Goal: Task Accomplishment & Management: Use online tool/utility

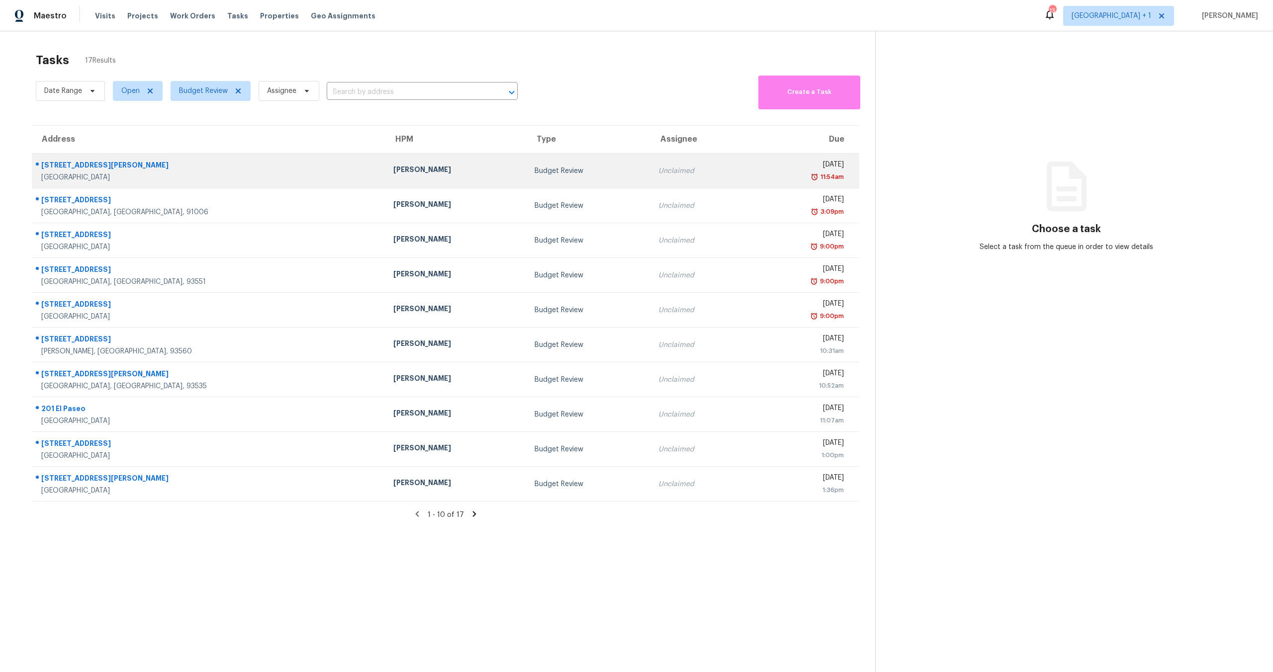
click at [407, 165] on div "[PERSON_NAME]" at bounding box center [455, 171] width 125 height 12
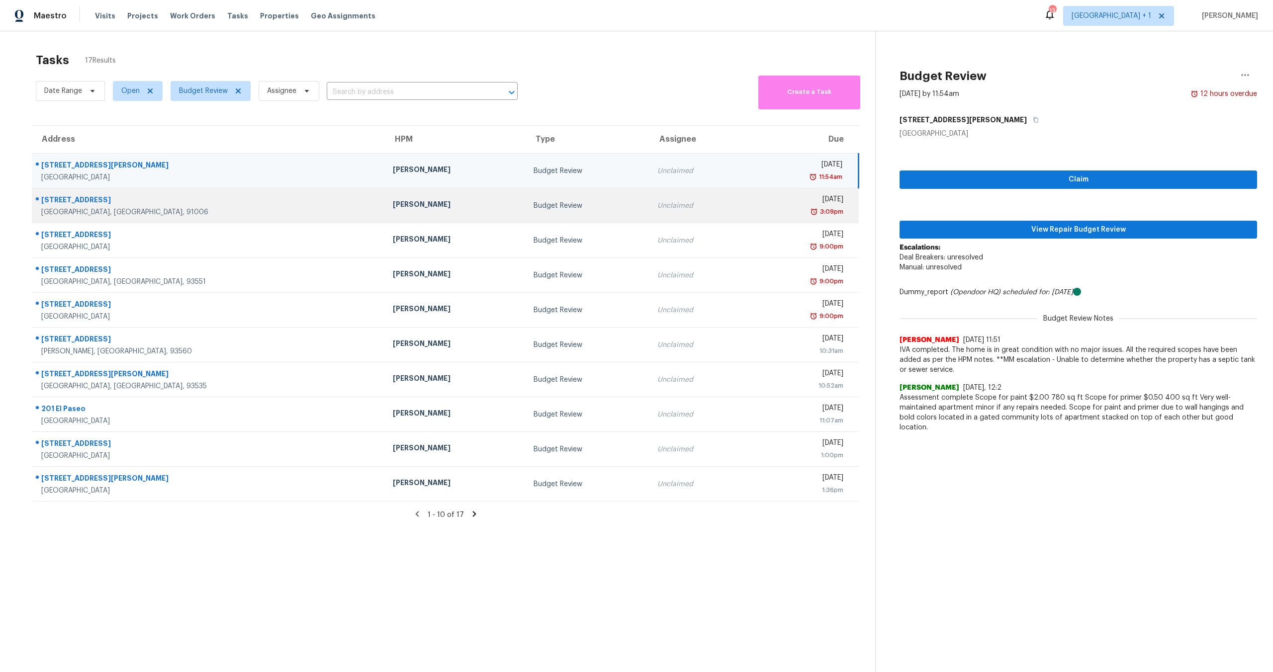
click at [749, 221] on td "Mon, Aug 18th 2025 3:09pm" at bounding box center [804, 205] width 110 height 35
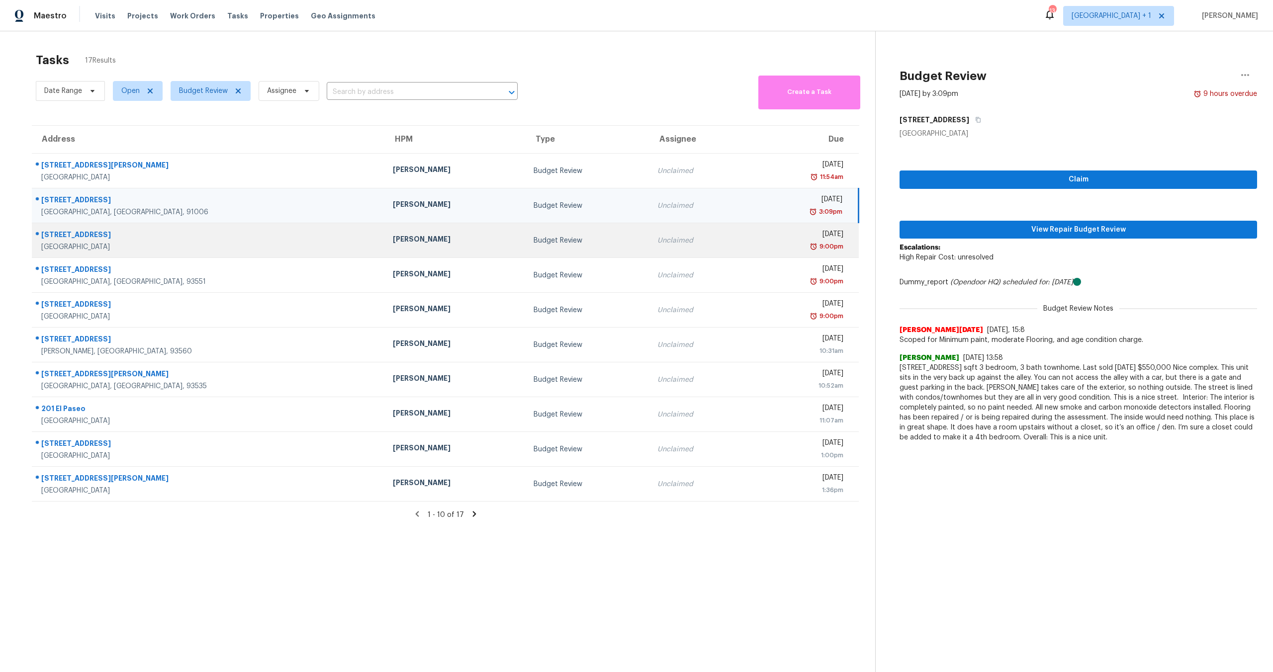
click at [756, 242] on div "9:00pm" at bounding box center [799, 247] width 87 height 10
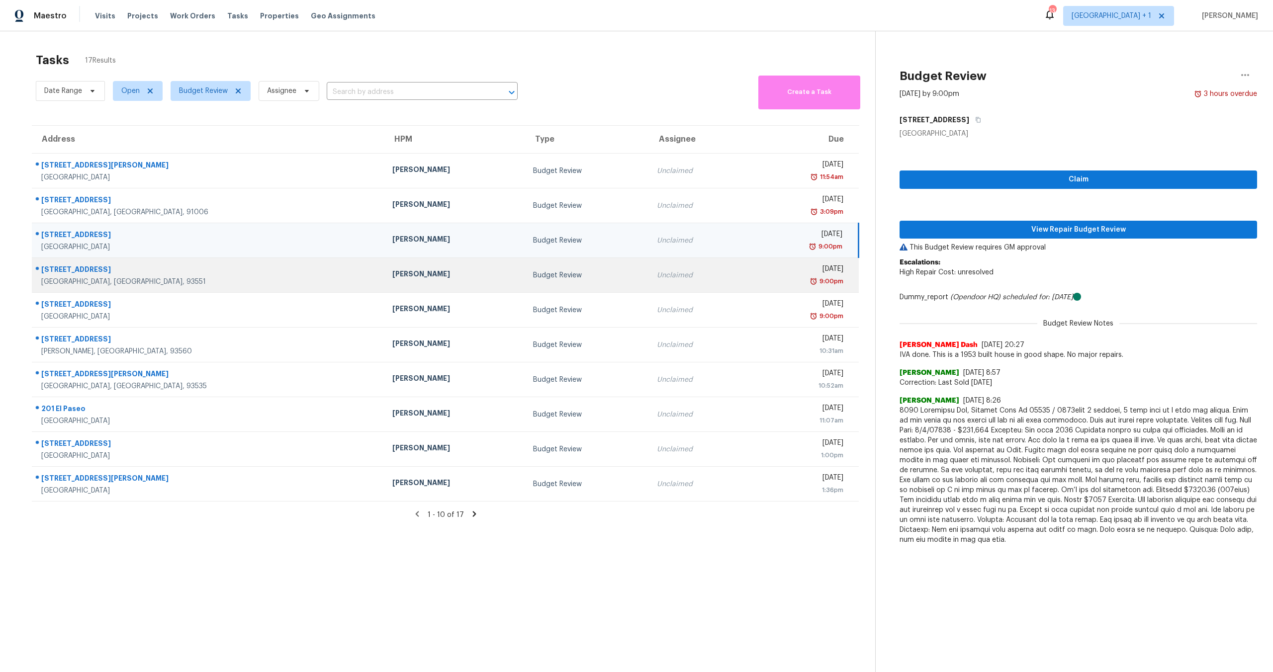
click at [756, 283] on div "9:00pm" at bounding box center [800, 282] width 88 height 10
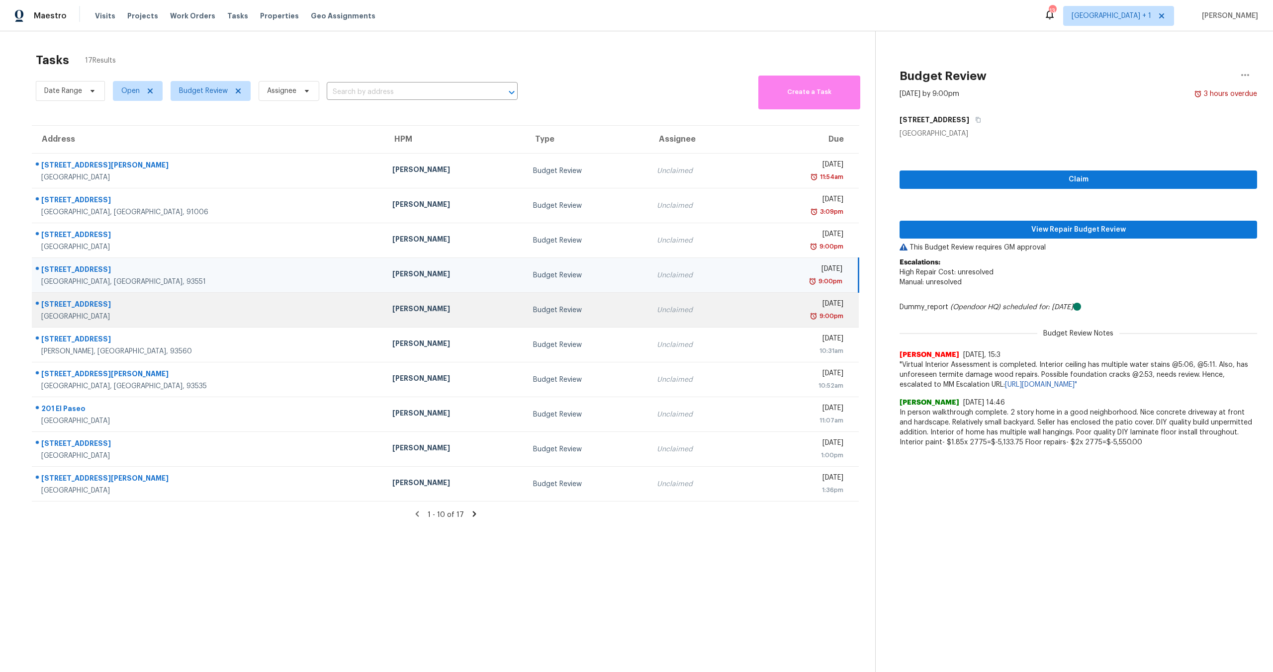
click at [756, 304] on div "Mon, Aug 18th 2025" at bounding box center [800, 305] width 88 height 12
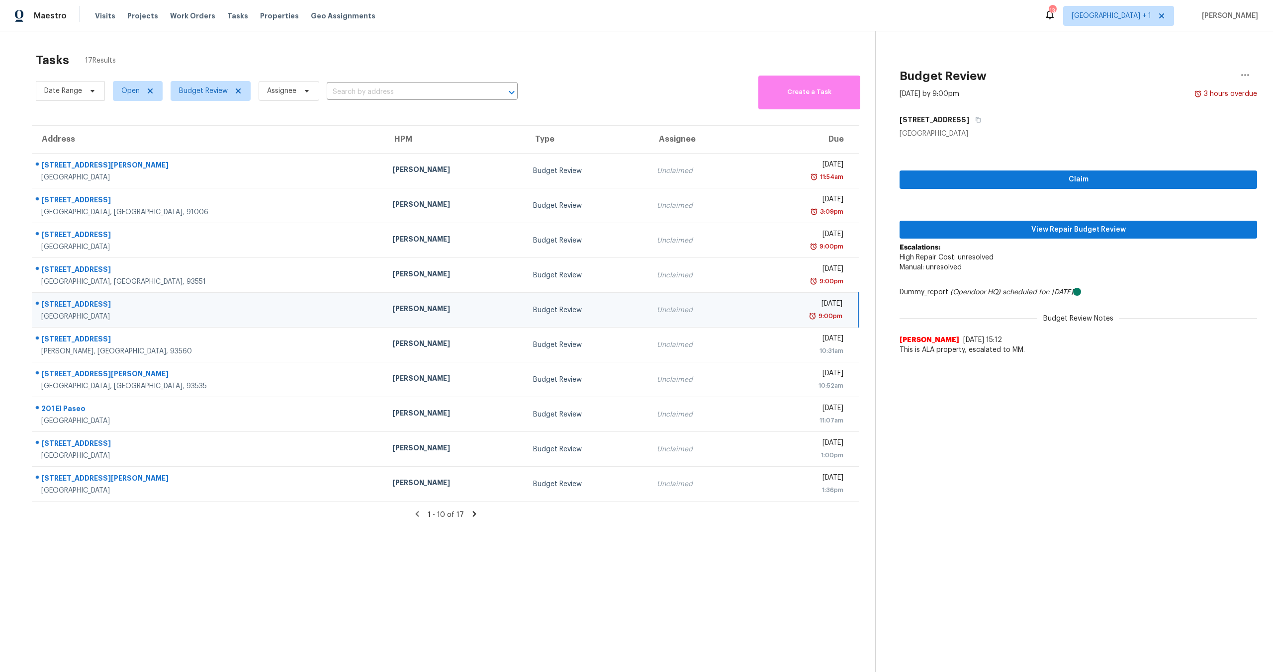
click at [470, 516] on icon at bounding box center [474, 514] width 9 height 9
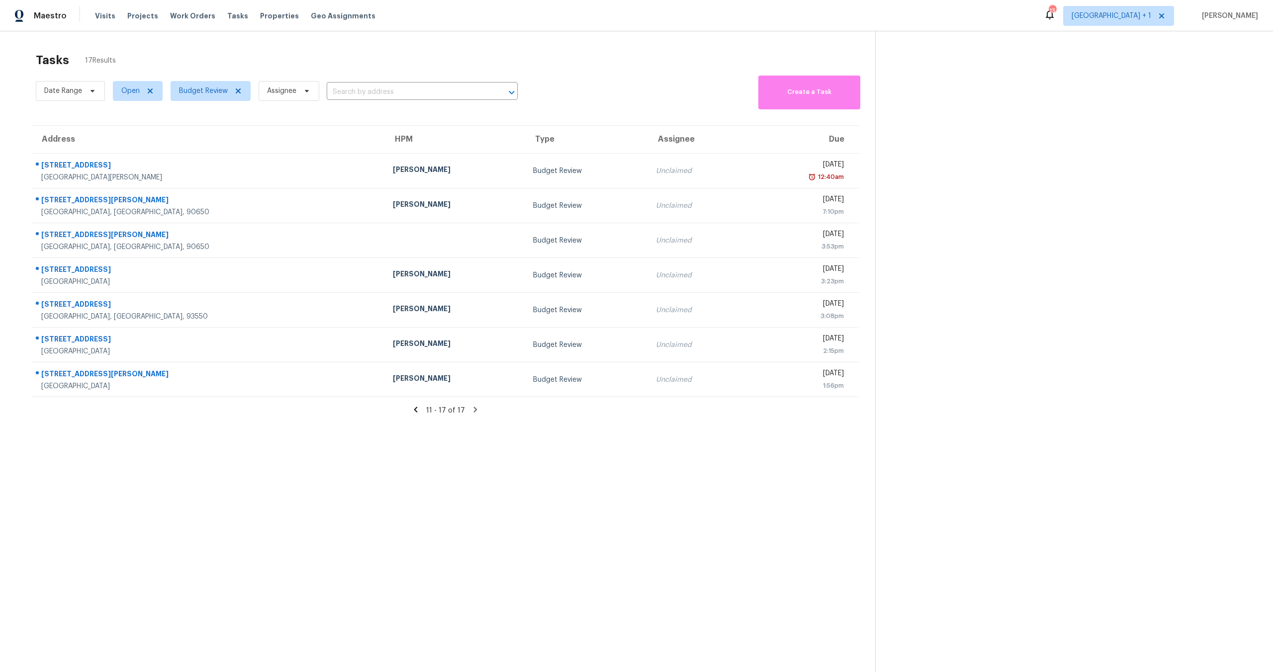
click at [414, 409] on icon at bounding box center [415, 409] width 3 height 5
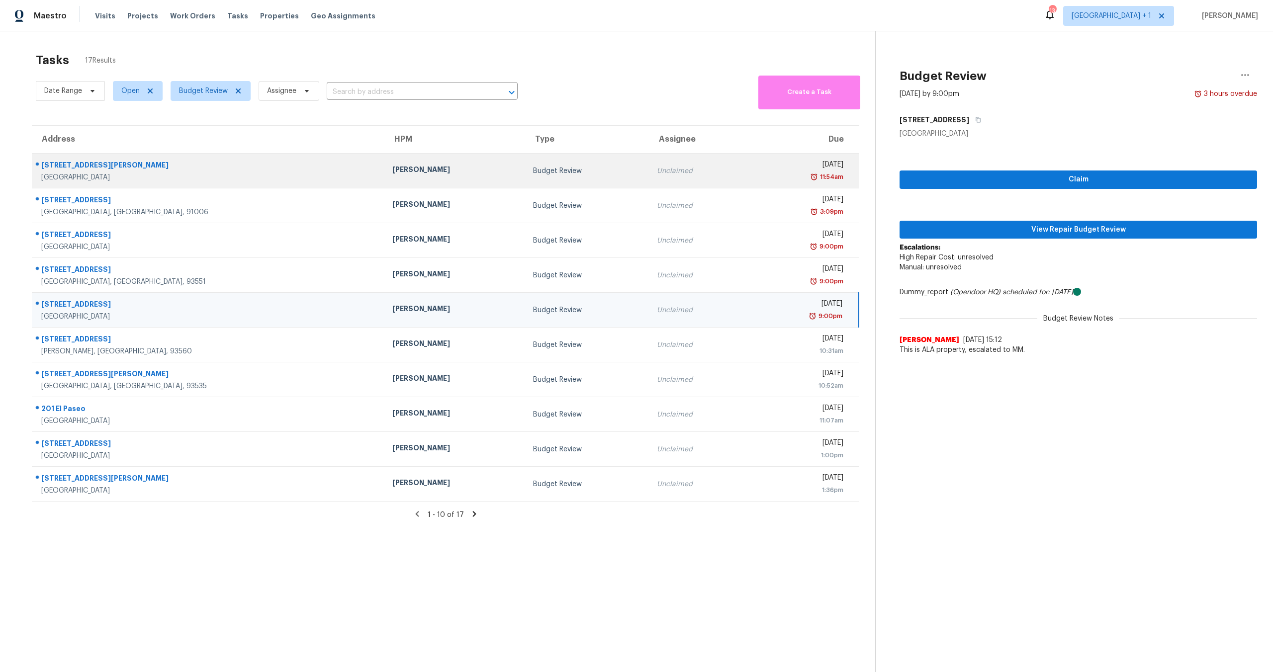
click at [533, 168] on div "Budget Review" at bounding box center [587, 171] width 108 height 10
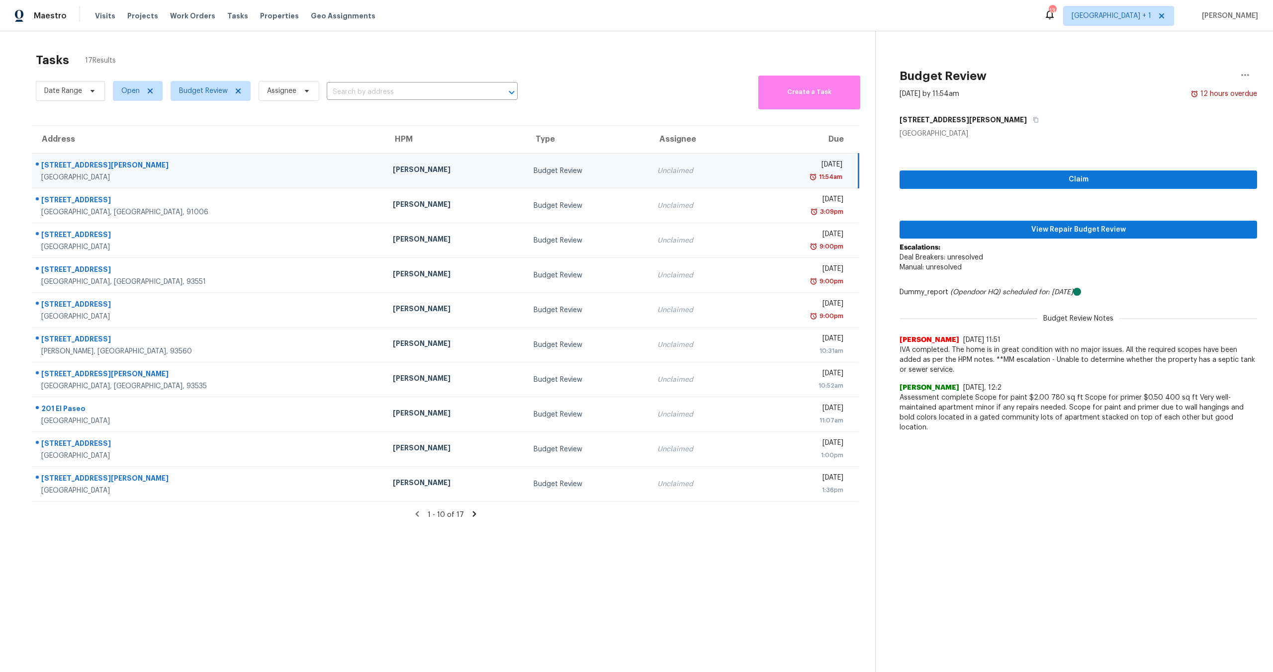
click at [1042, 219] on div "Claim View Repair Budget Review Escalations: Deal Breakers: unresolved Manual: …" at bounding box center [1079, 288] width 358 height 299
click at [1041, 230] on span "View Repair Budget Review" at bounding box center [1079, 230] width 342 height 12
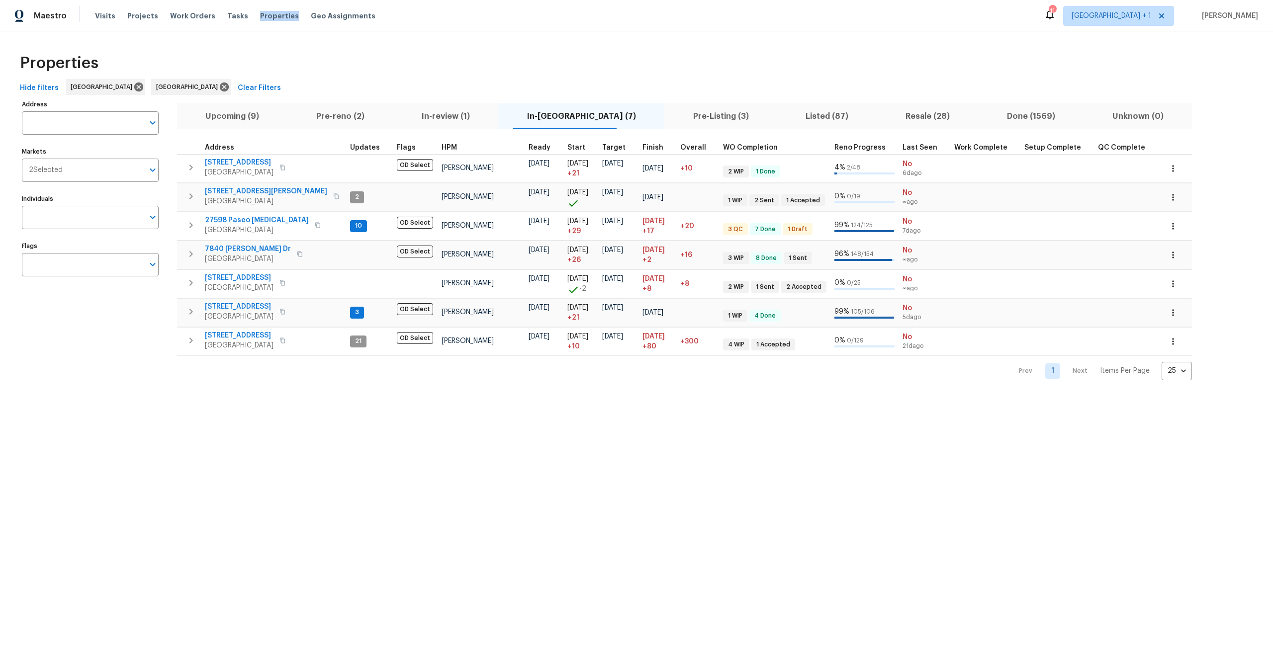
click at [348, 107] on button "Pre-reno (2)" at bounding box center [340, 116] width 105 height 26
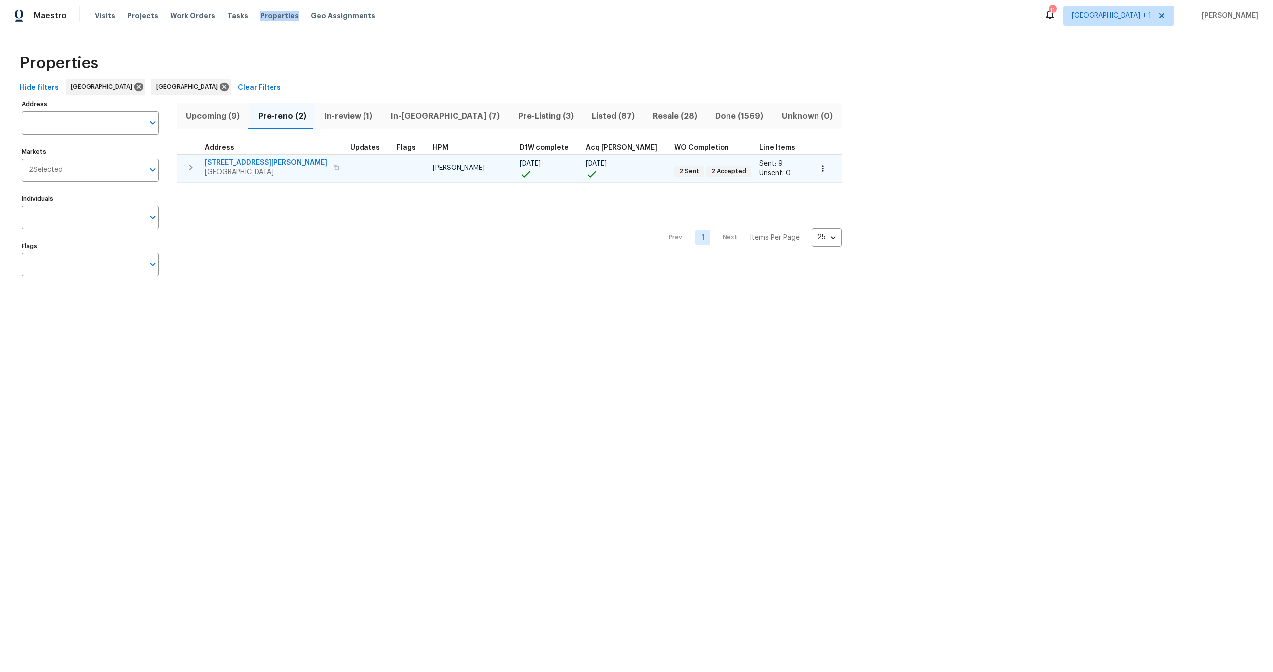
click at [254, 164] on span "17759 Saint Andrews Dr" at bounding box center [266, 163] width 122 height 10
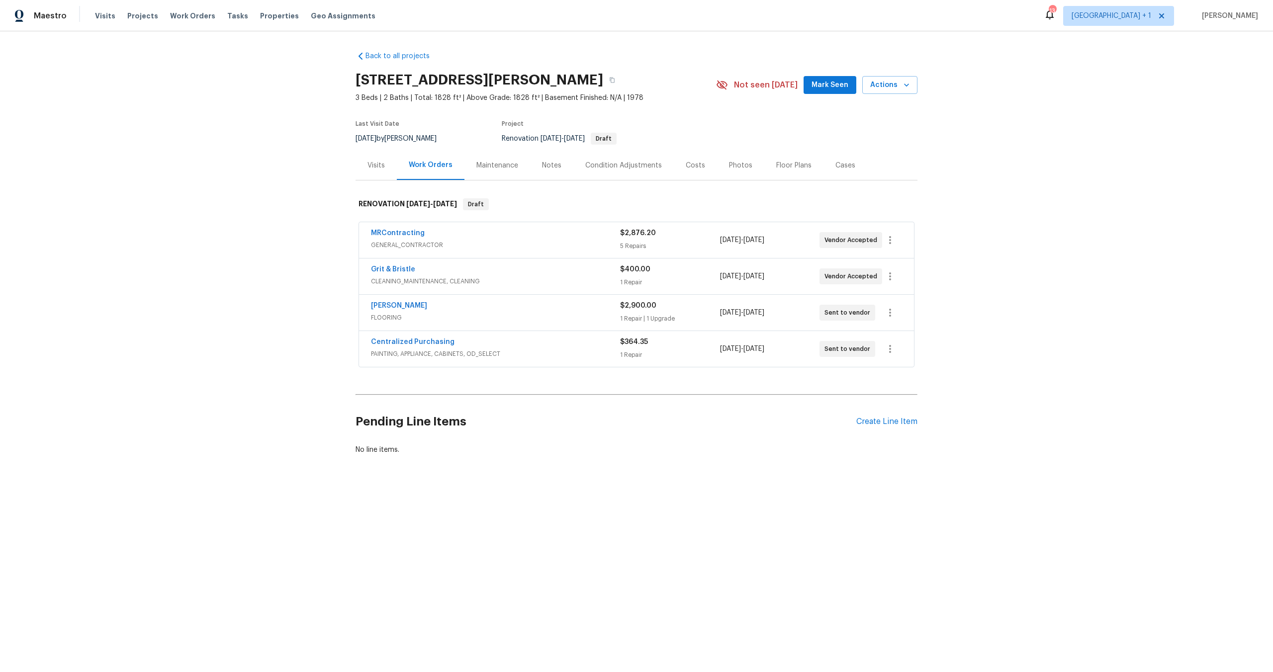
click at [504, 236] on div "MRContracting" at bounding box center [495, 234] width 249 height 12
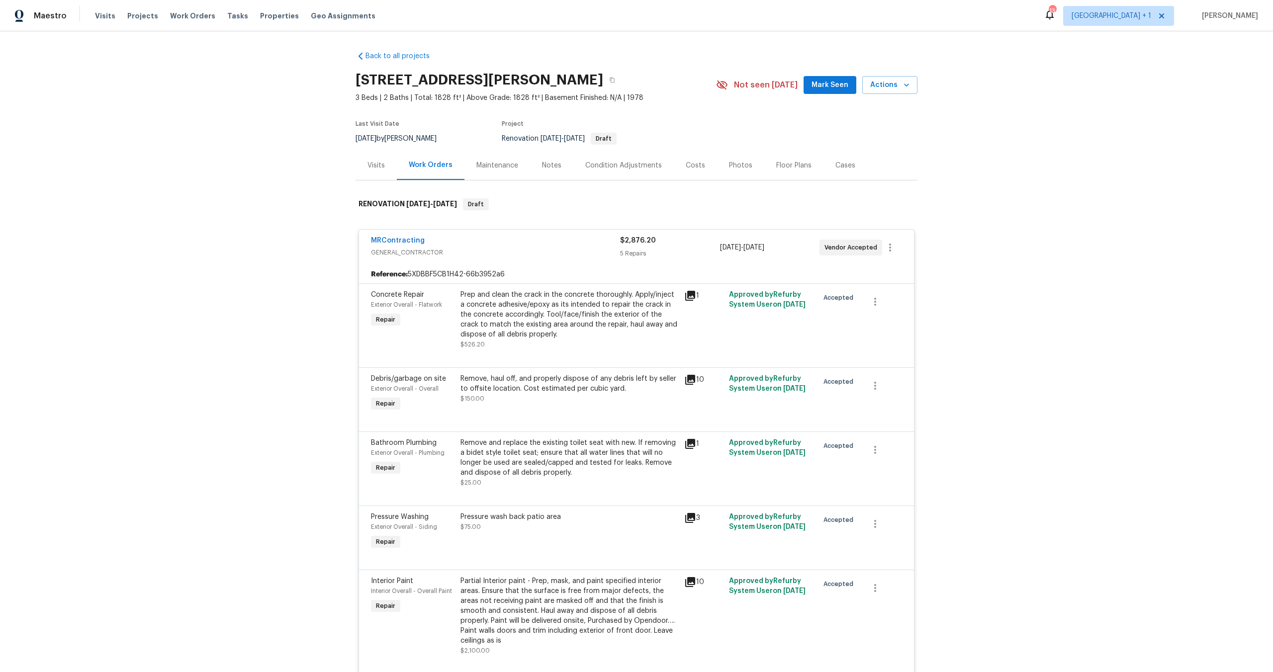
scroll to position [2, 0]
click at [492, 237] on div "MRContracting" at bounding box center [495, 240] width 249 height 12
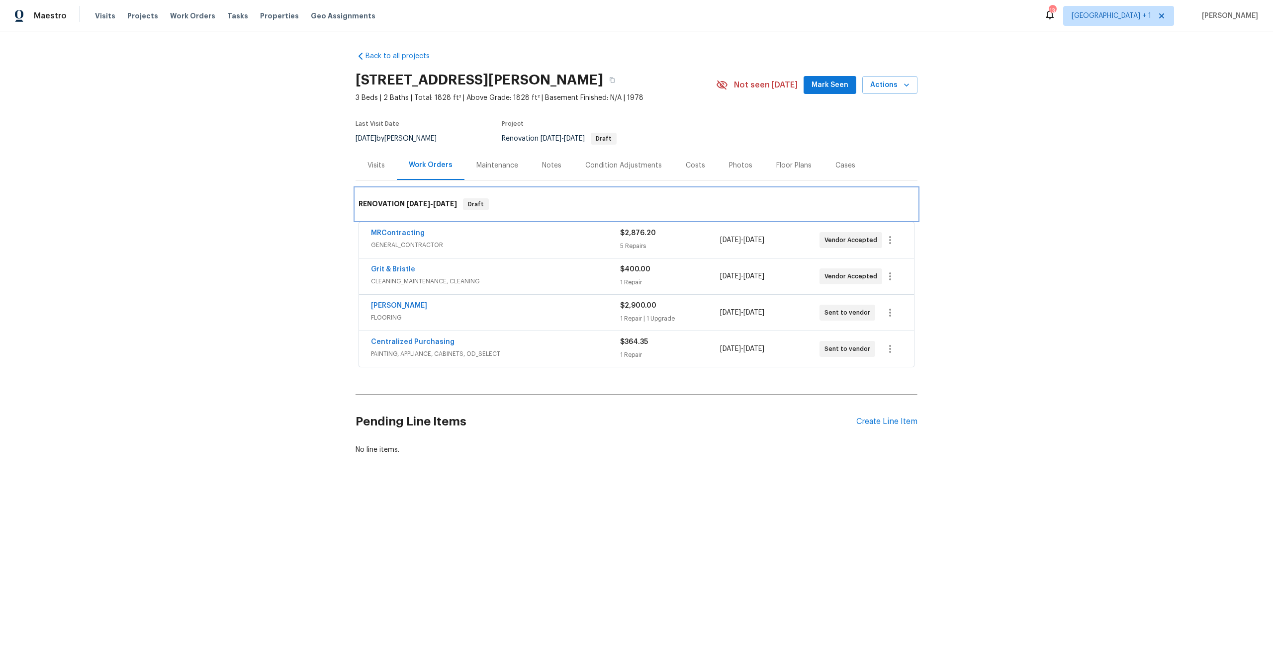
click at [564, 197] on div "RENOVATION 8/15/25 - 8/22/25 Draft" at bounding box center [637, 204] width 562 height 32
click at [691, 166] on div "Costs" at bounding box center [695, 166] width 19 height 10
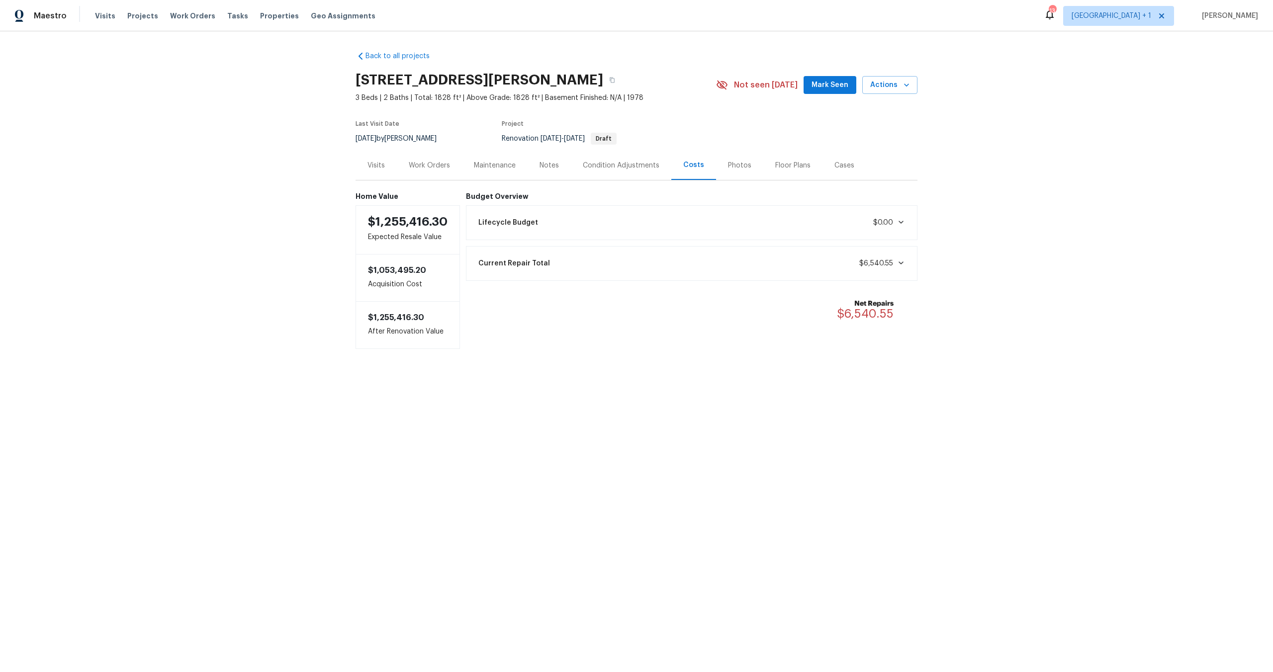
click at [438, 167] on div "Work Orders" at bounding box center [429, 166] width 41 height 10
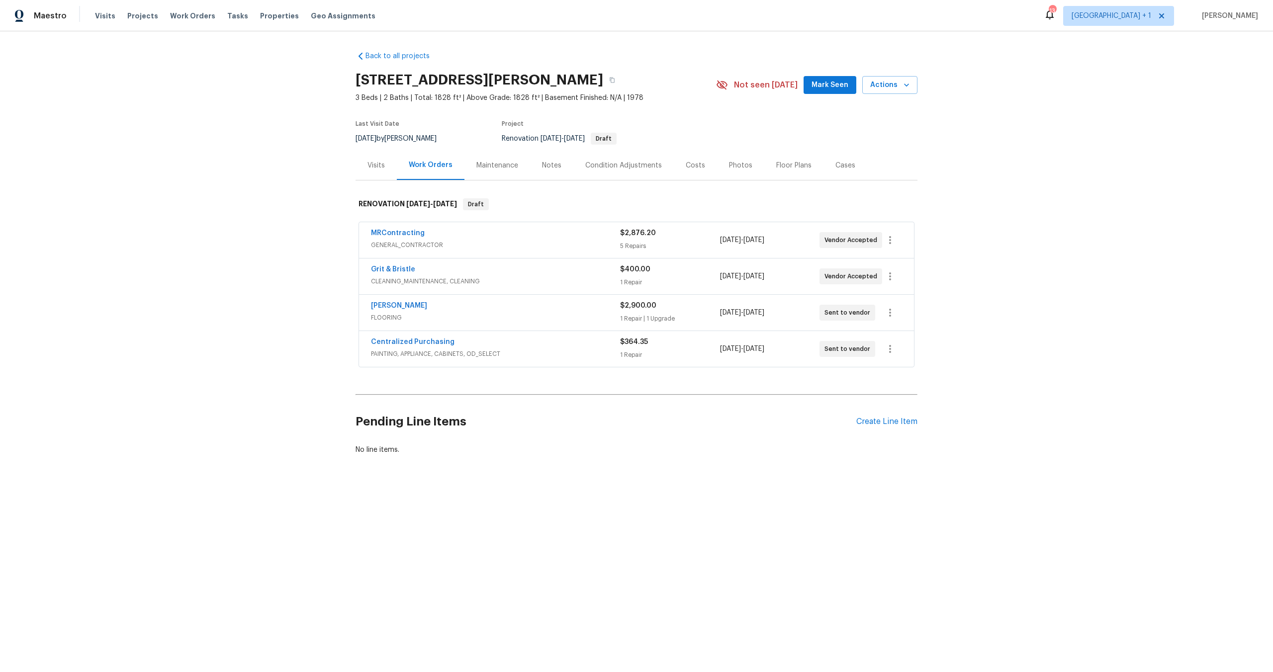
click at [535, 168] on div "Notes" at bounding box center [551, 165] width 43 height 29
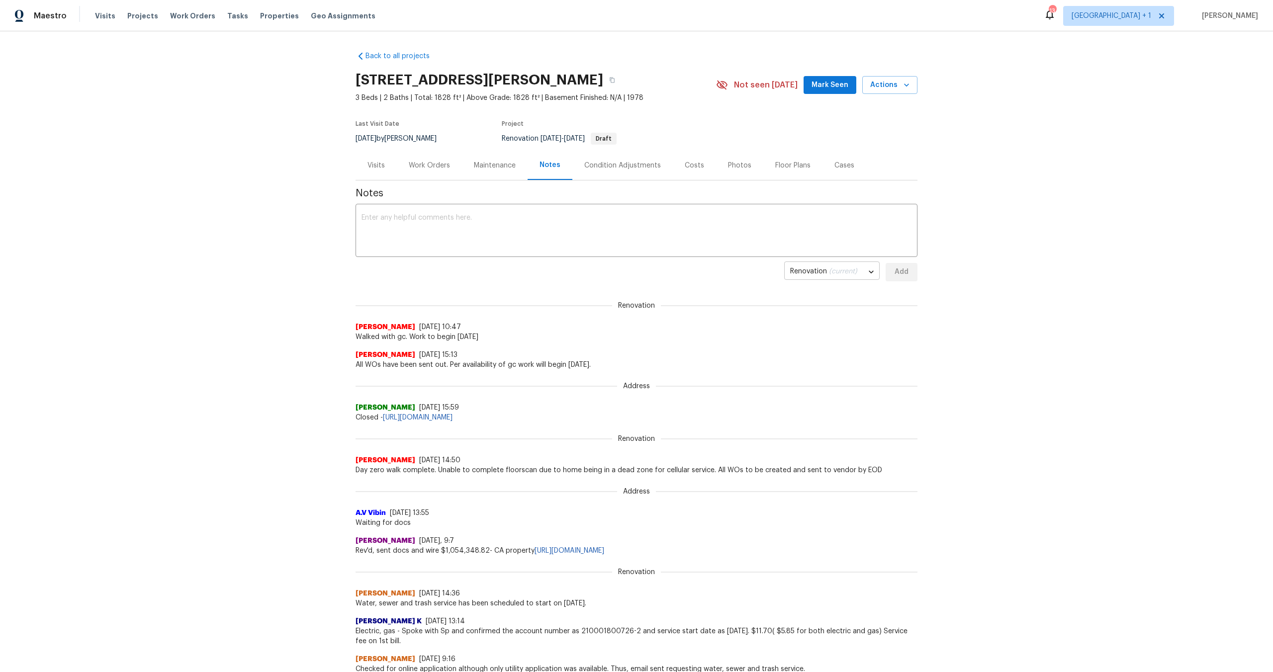
click at [847, 268] on body "Maestro Visits Projects Work Orders Tasks Properties Geo Assignments 13 Los Ang…" at bounding box center [636, 336] width 1273 height 672
click at [821, 232] on li "Budget Review" at bounding box center [824, 239] width 95 height 16
type input "budget_review"
click at [765, 341] on span "Walked with gc. Work to begin today" at bounding box center [633, 337] width 562 height 10
click at [40, 162] on div "Back to all projects 17759 Saint Andrews Dr, Poway, CA 92064 3 Beds | 2 Baths |…" at bounding box center [633, 351] width 1266 height 641
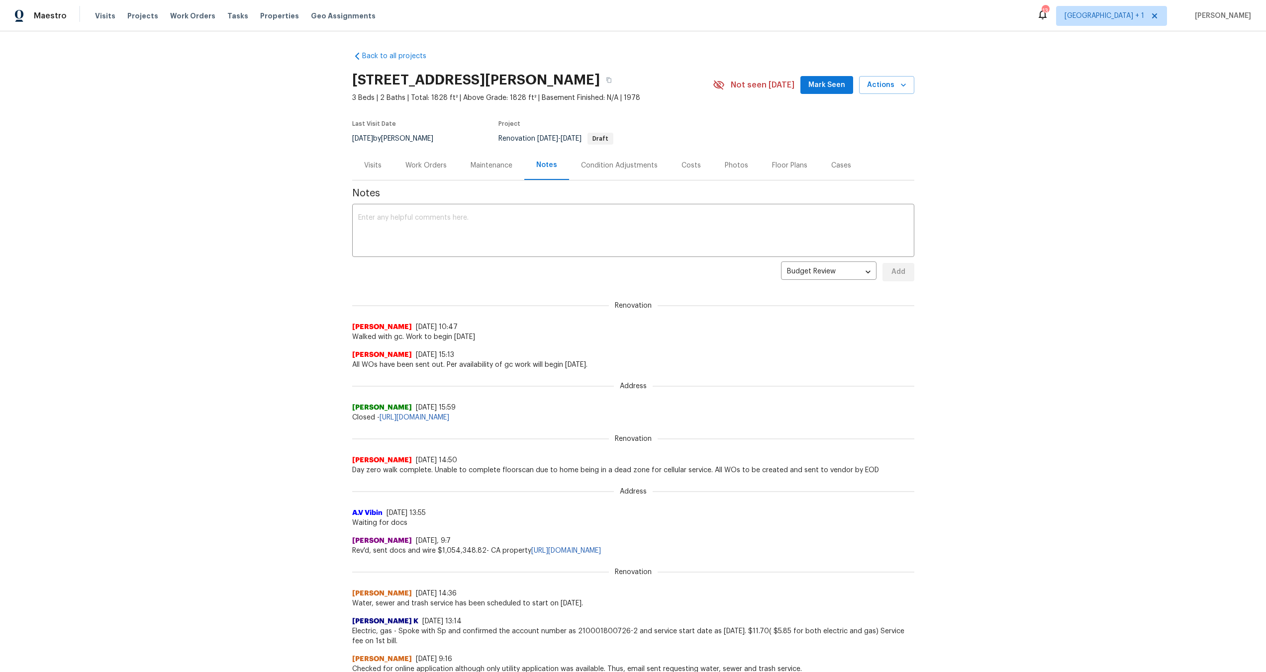
click at [85, 162] on div "Back to all projects 17759 Saint Andrews Dr, Poway, CA 92064 3 Beds | 2 Baths |…" at bounding box center [633, 351] width 1266 height 641
click at [420, 169] on div "Work Orders" at bounding box center [425, 166] width 41 height 10
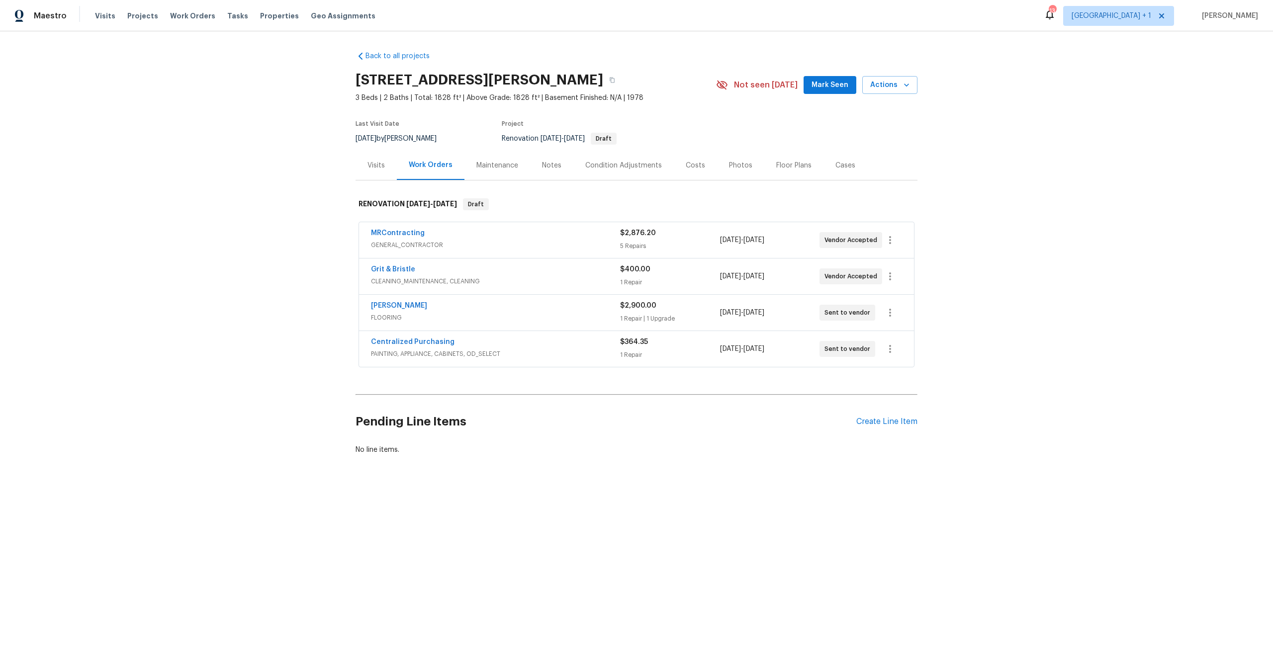
click at [579, 313] on span "FLOORING" at bounding box center [495, 318] width 249 height 10
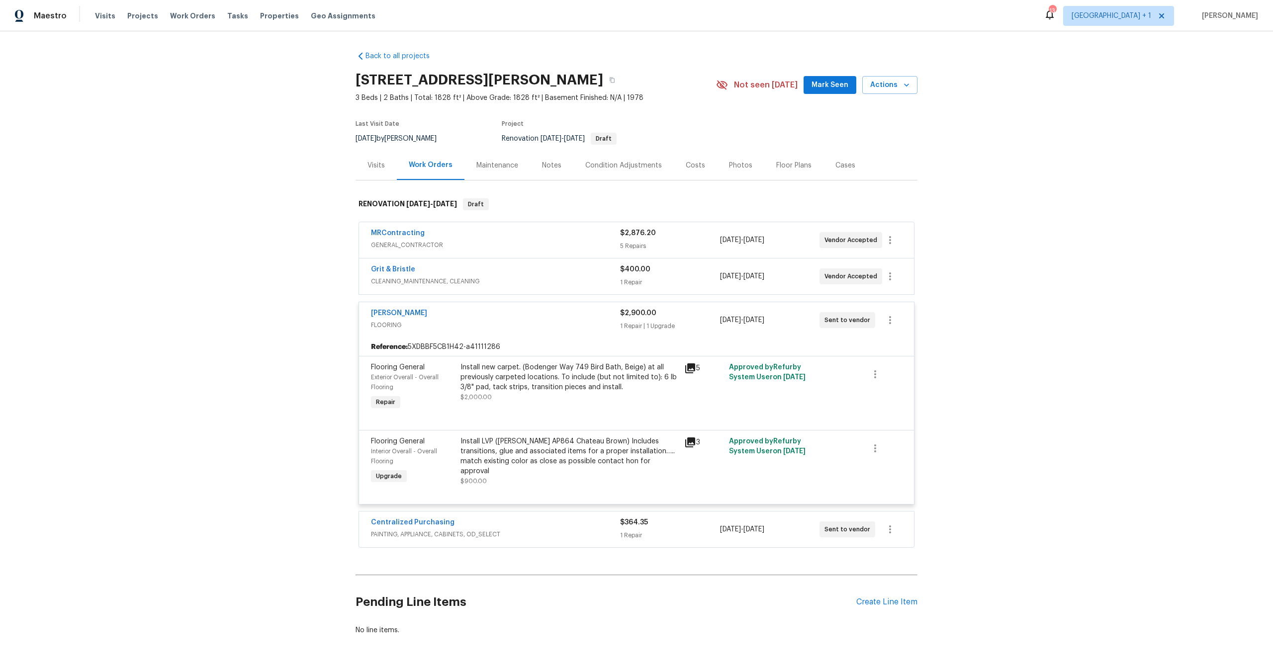
click at [687, 443] on icon at bounding box center [690, 443] width 10 height 10
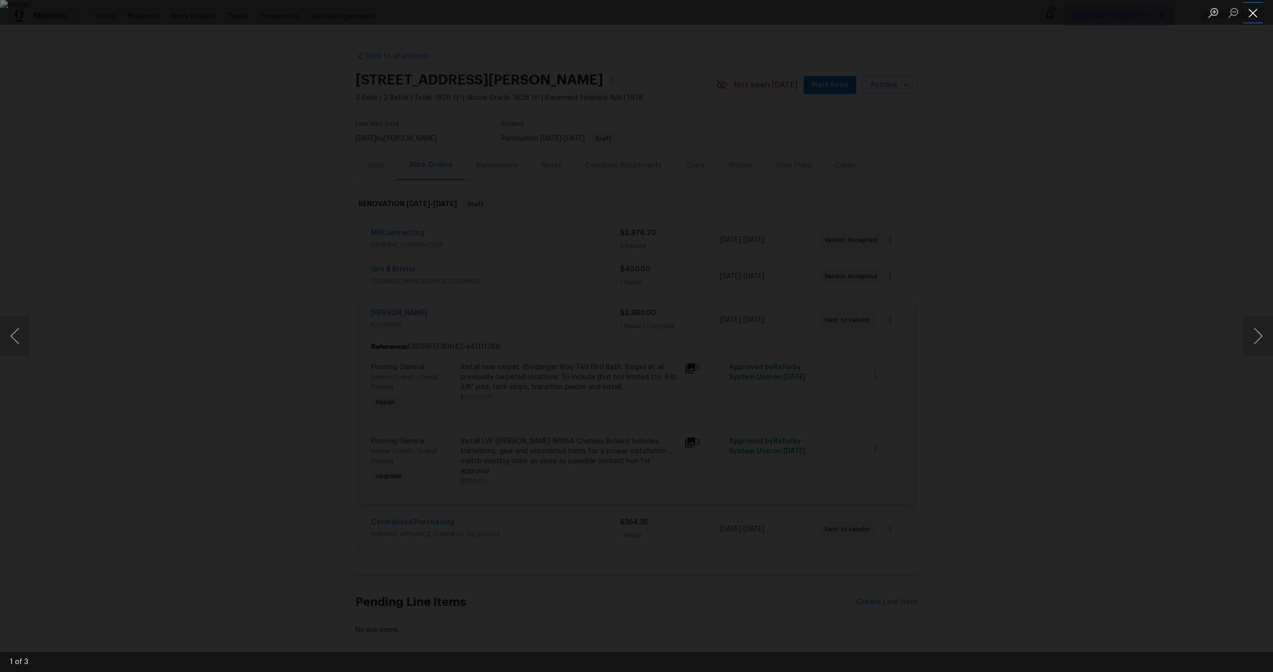
click at [1260, 8] on button "Close lightbox" at bounding box center [1253, 12] width 20 height 17
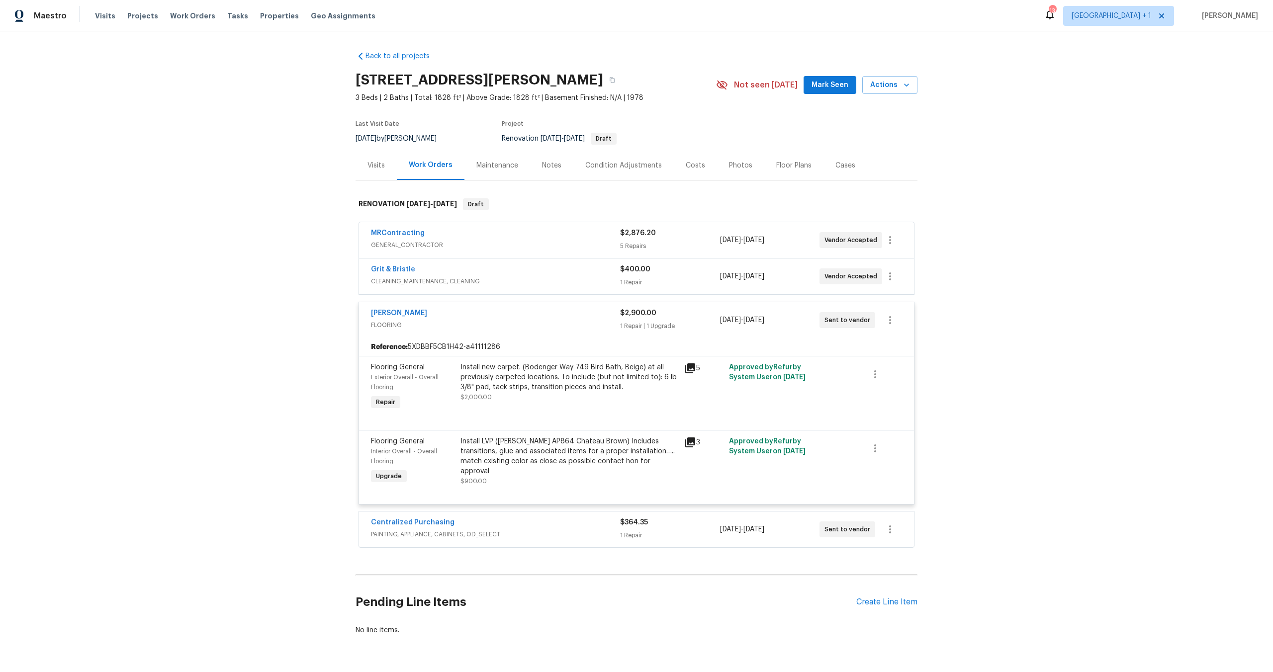
click at [499, 315] on div "Sherwin Williams" at bounding box center [495, 314] width 249 height 12
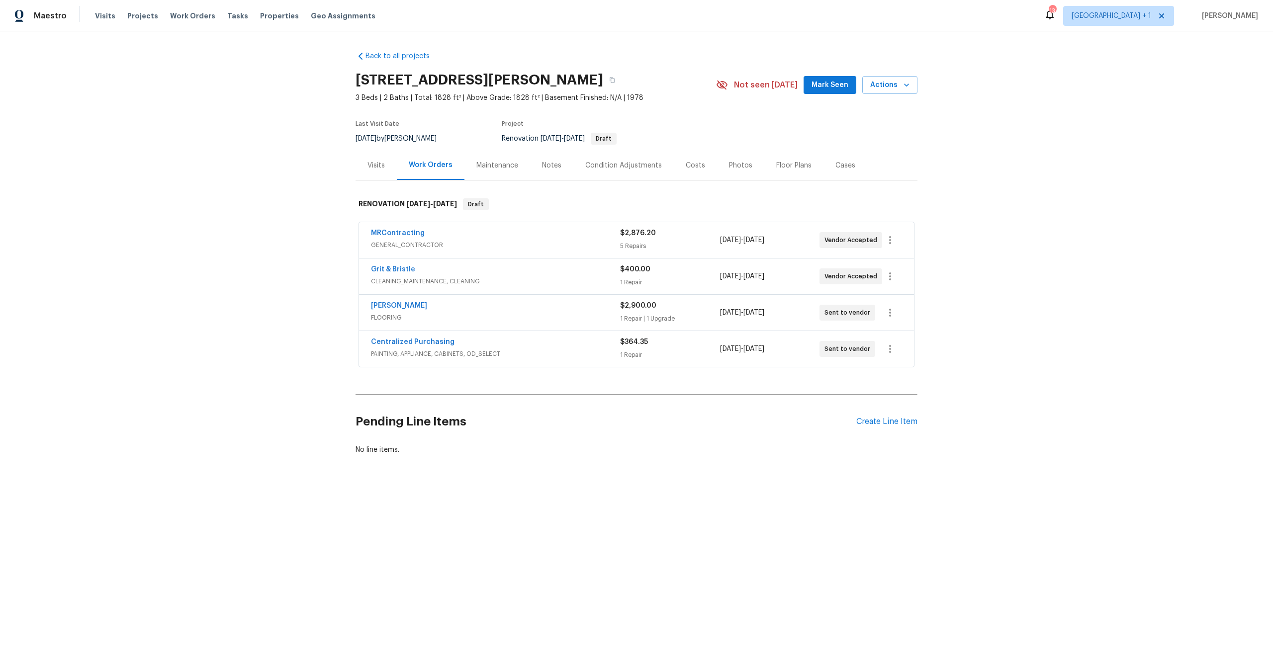
click at [691, 167] on div "Costs" at bounding box center [695, 166] width 19 height 10
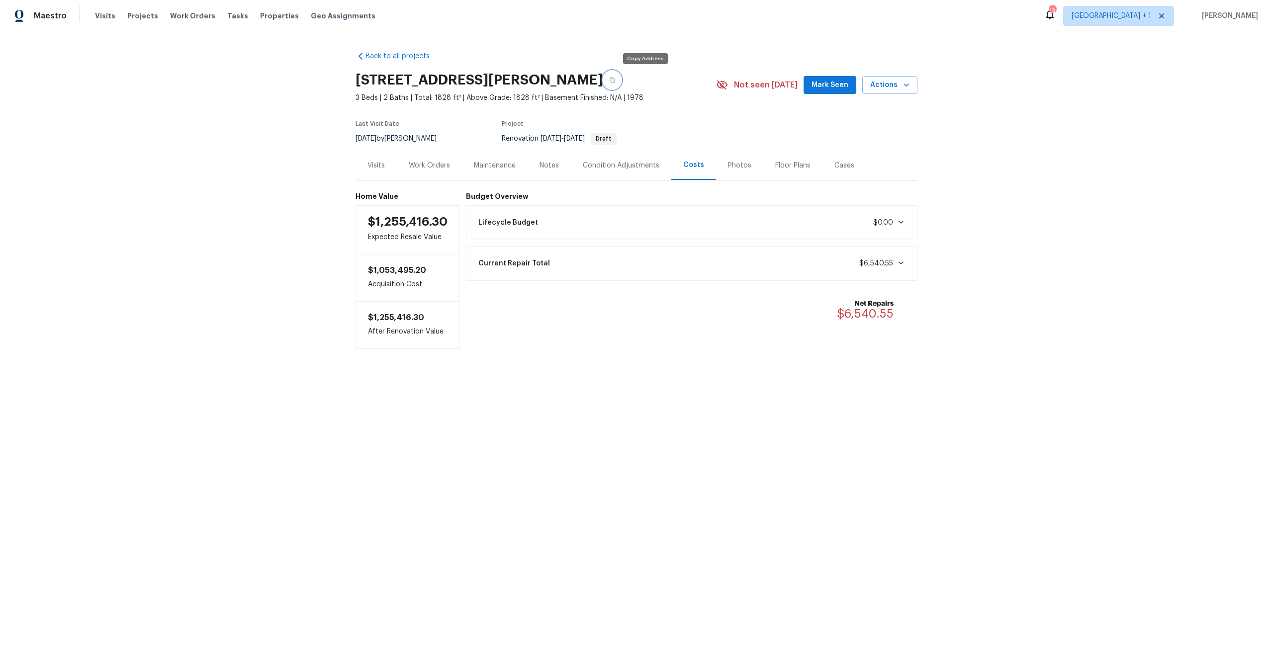
click at [615, 83] on icon "button" at bounding box center [612, 80] width 6 height 6
click at [621, 83] on button "button" at bounding box center [612, 80] width 18 height 18
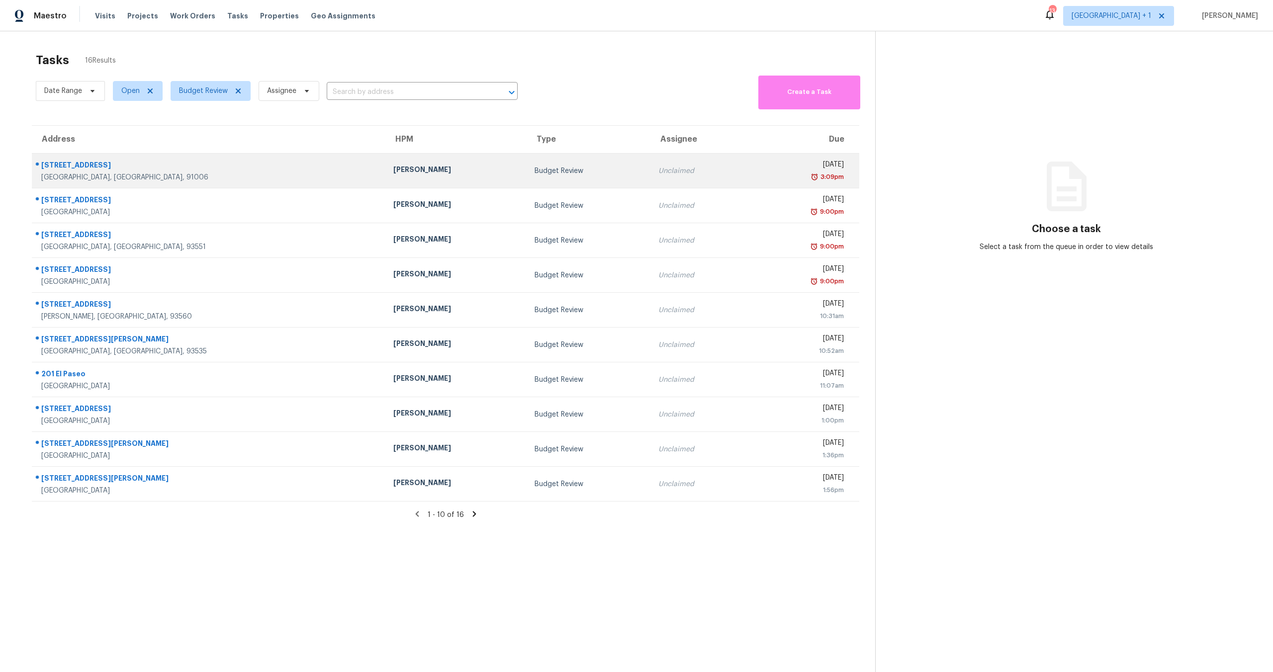
click at [758, 162] on div "Mon, Aug 18th 2025" at bounding box center [801, 166] width 87 height 12
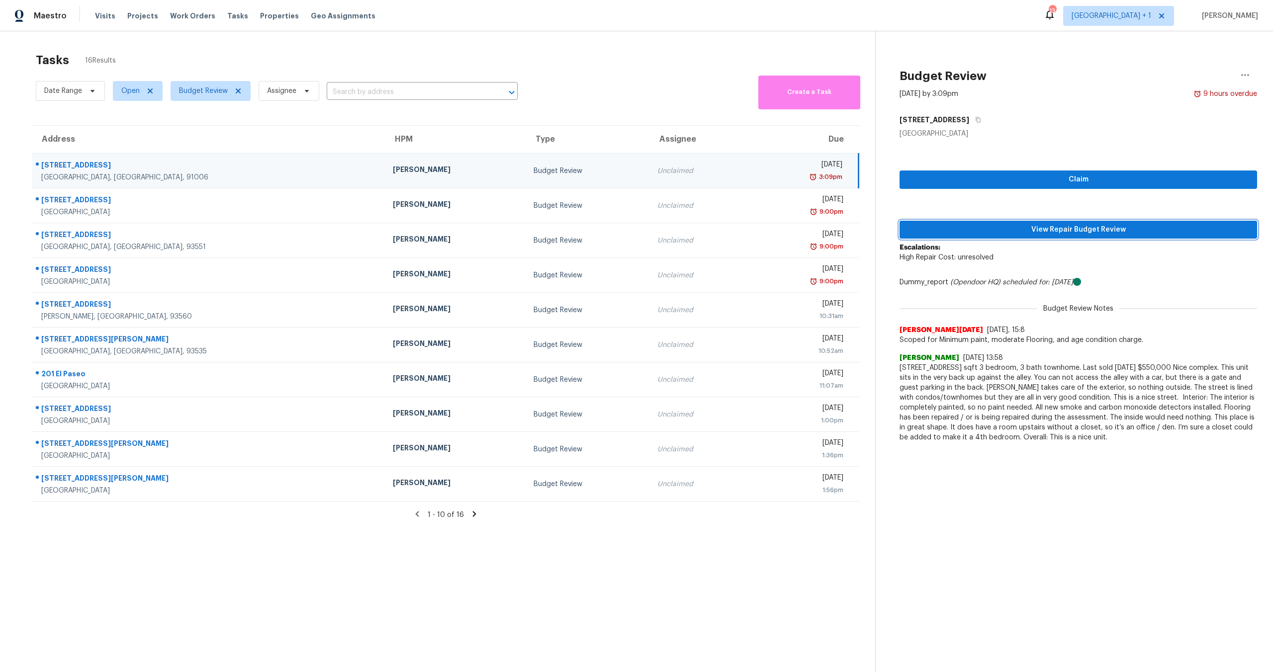
click at [1060, 228] on span "View Repair Budget Review" at bounding box center [1079, 230] width 342 height 12
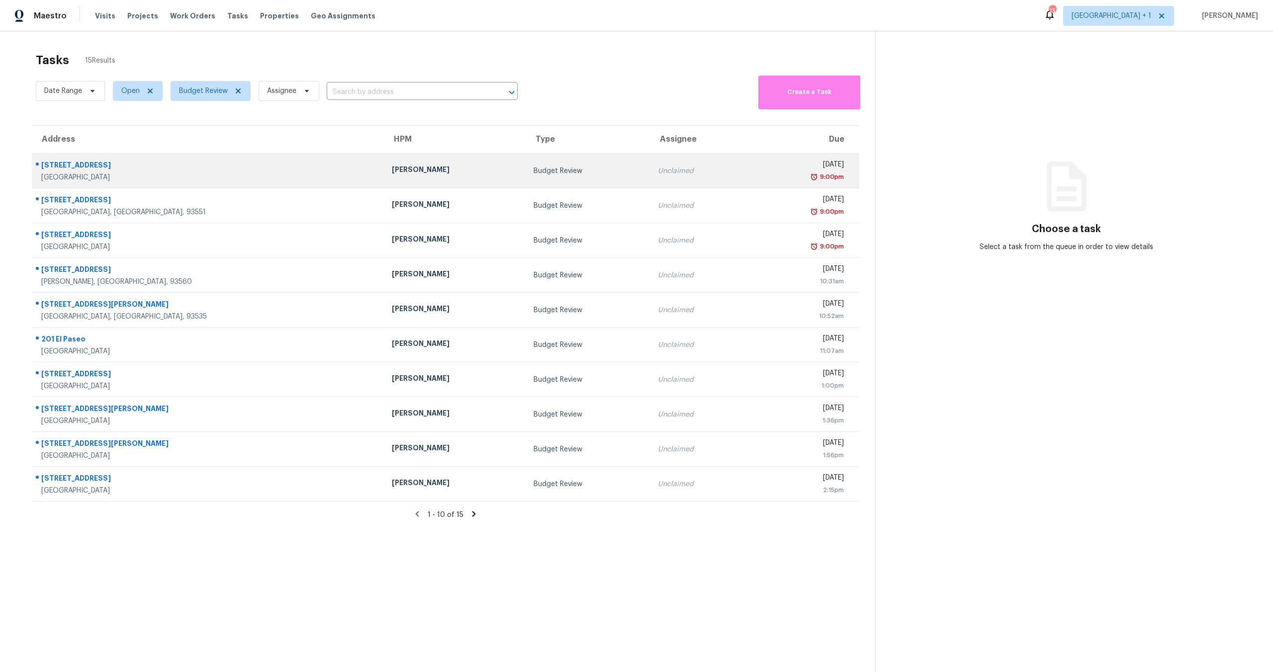
click at [750, 177] on td "Mon, Aug 18th 2025 9:00pm" at bounding box center [805, 171] width 110 height 35
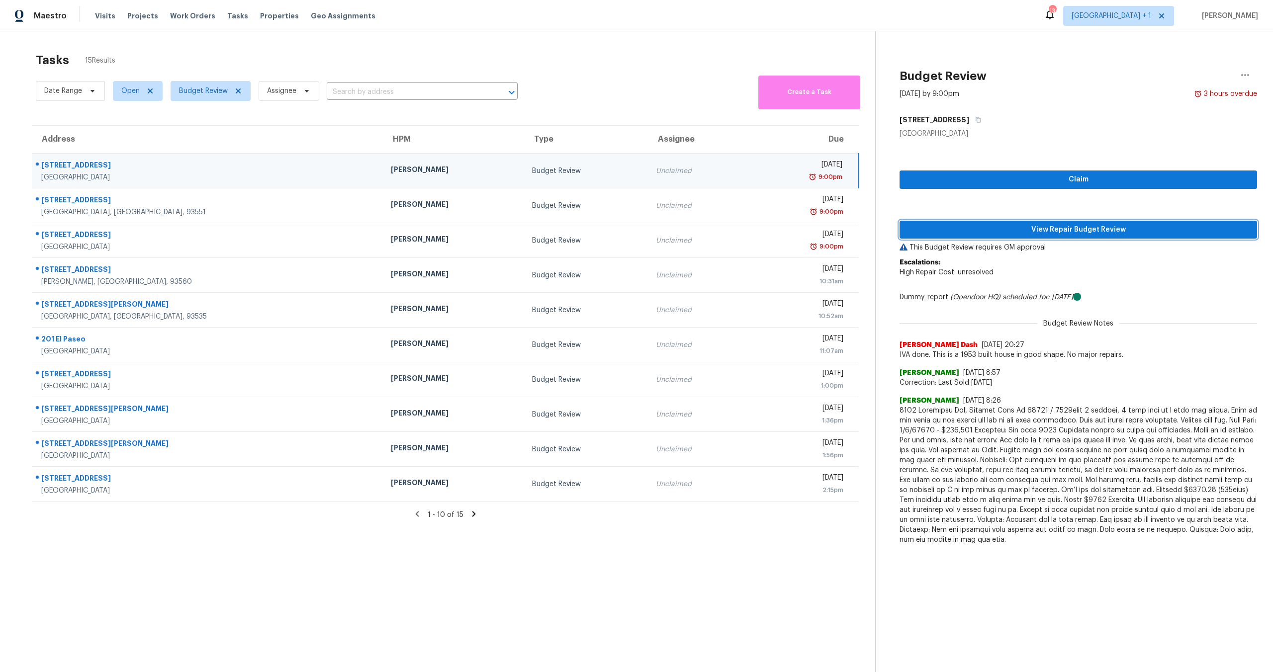
click at [1131, 230] on span "View Repair Budget Review" at bounding box center [1079, 230] width 342 height 12
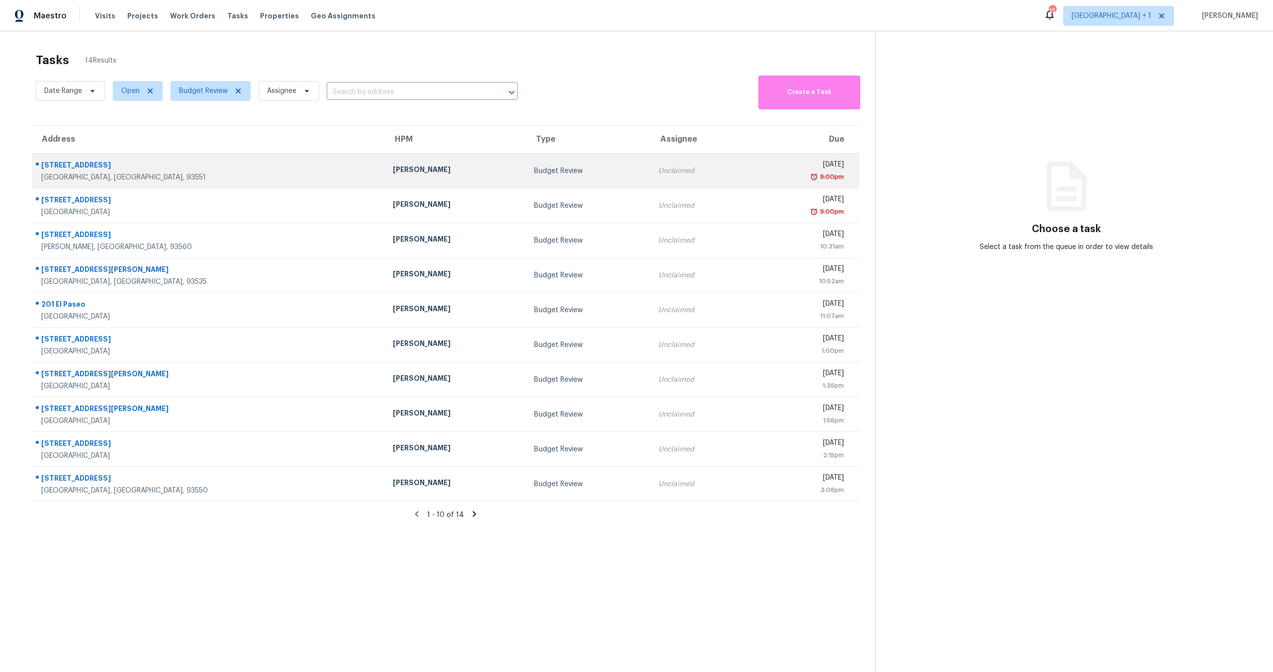
click at [757, 172] on div "9:00pm" at bounding box center [800, 177] width 87 height 10
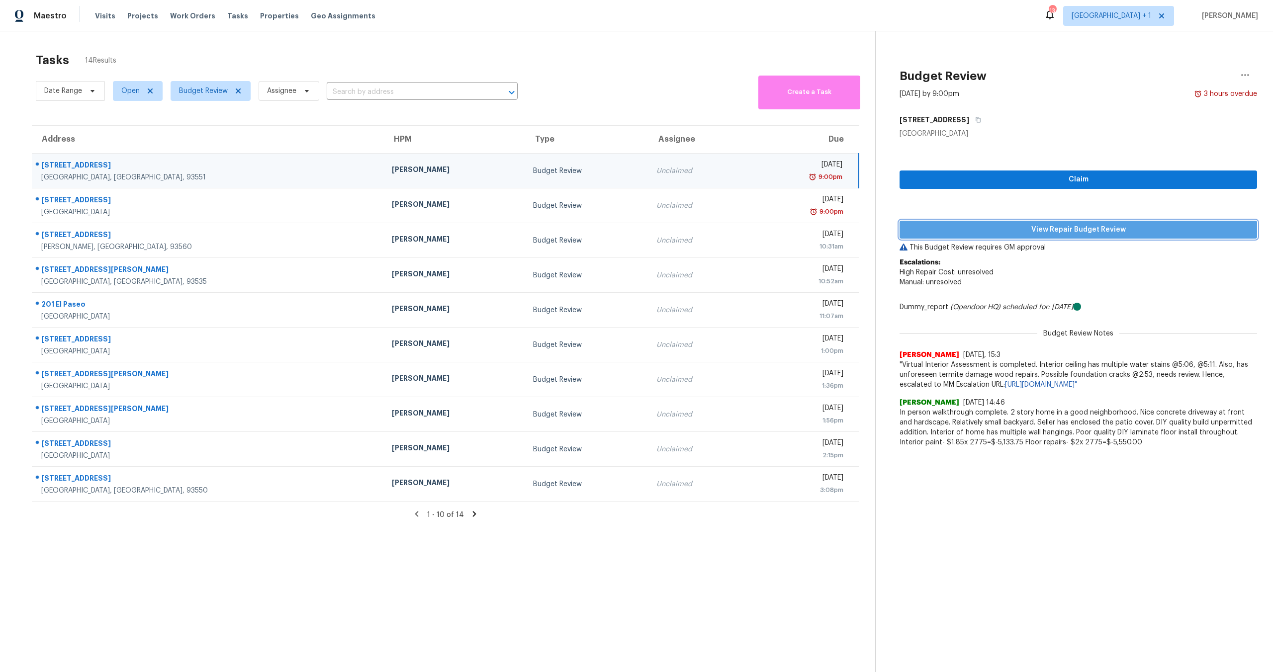
click at [1051, 227] on span "View Repair Budget Review" at bounding box center [1079, 230] width 342 height 12
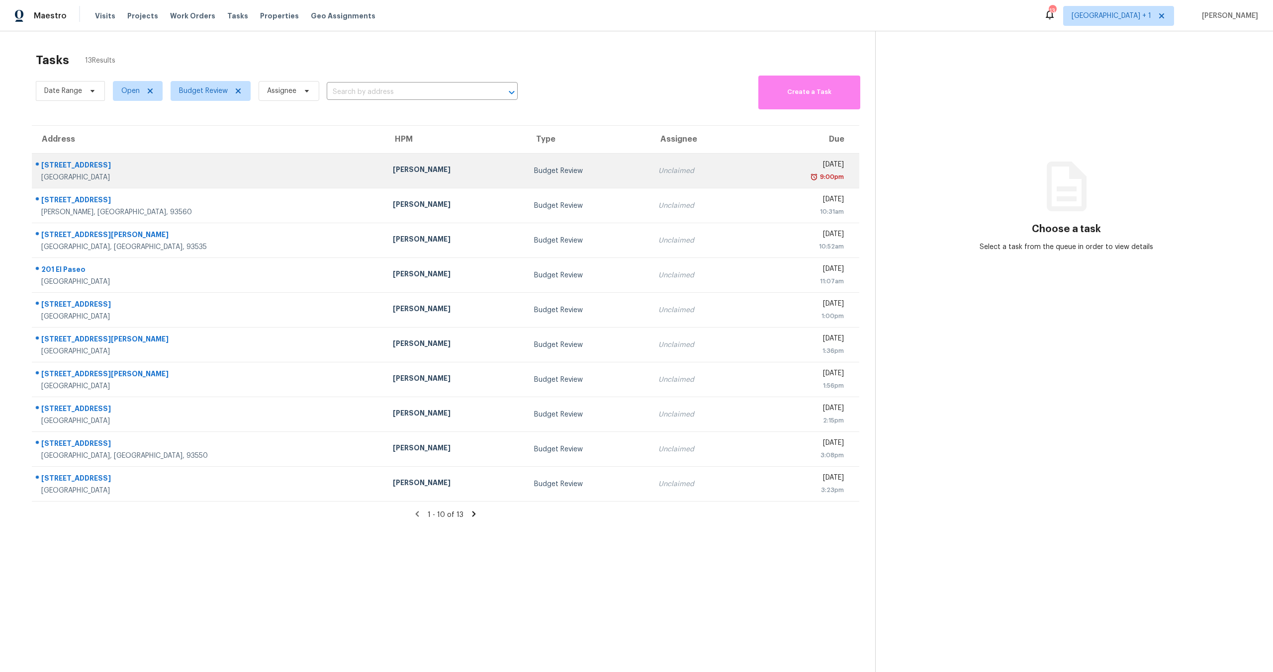
click at [757, 166] on div "[DATE]" at bounding box center [800, 166] width 87 height 12
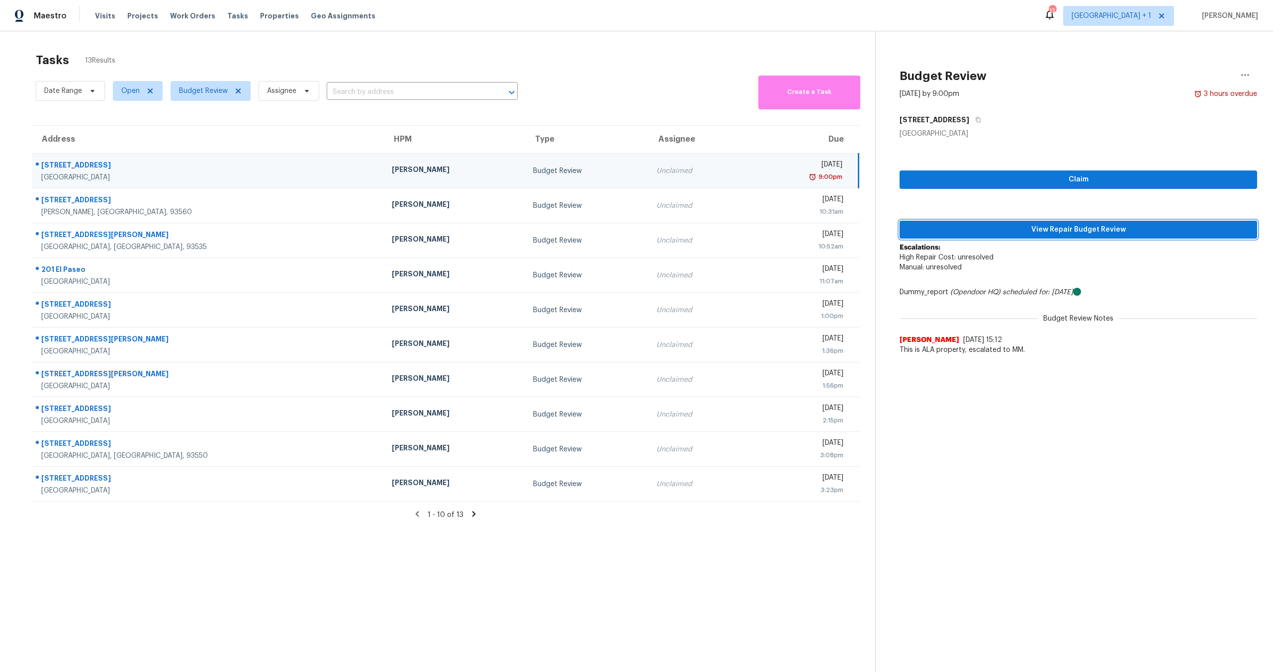
click at [1032, 230] on span "View Repair Budget Review" at bounding box center [1079, 230] width 342 height 12
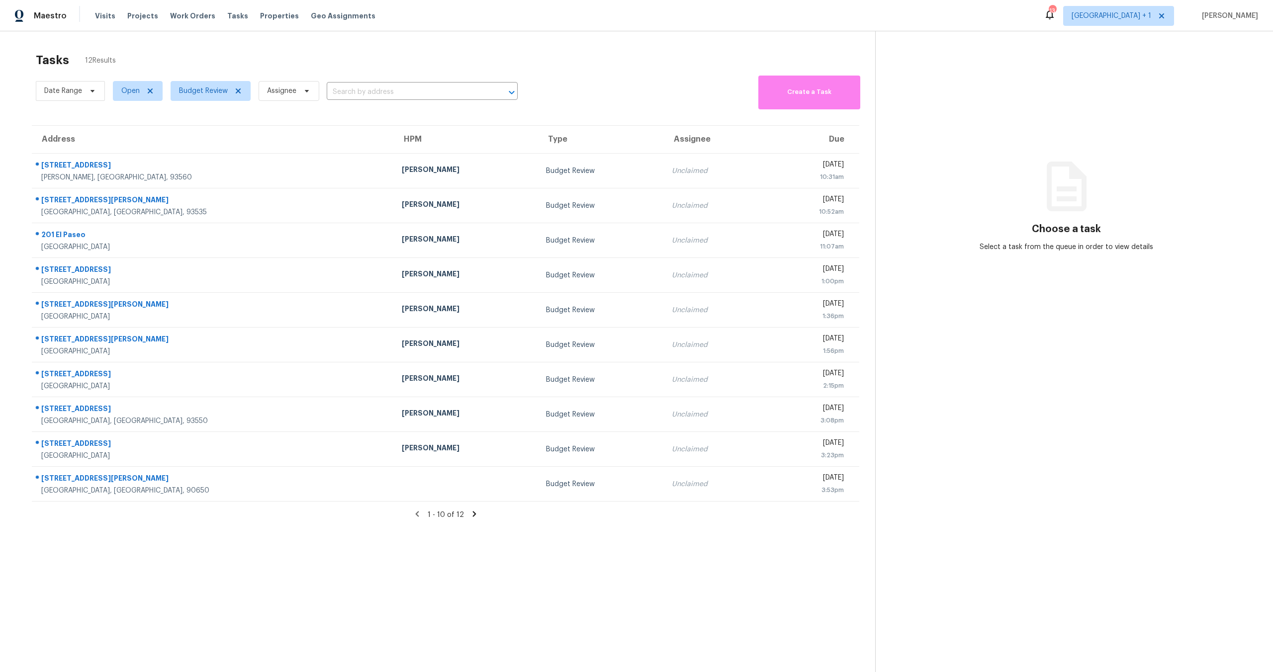
click at [470, 513] on icon at bounding box center [474, 514] width 9 height 9
